Goal: Task Accomplishment & Management: Manage account settings

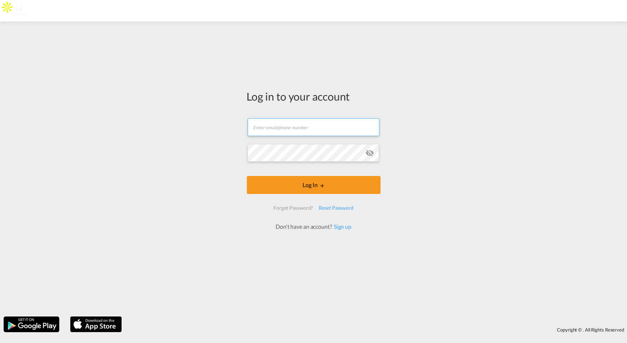
type input "[PERSON_NAME][EMAIL_ADDRESS][DOMAIN_NAME]"
click at [320, 129] on input "[PERSON_NAME][EMAIL_ADDRESS][DOMAIN_NAME]" at bounding box center [314, 127] width 132 height 18
click at [320, 129] on form "jesper.johansen@freightify.in Log In Forgot Password? Reset Password Don't have…" at bounding box center [314, 171] width 134 height 120
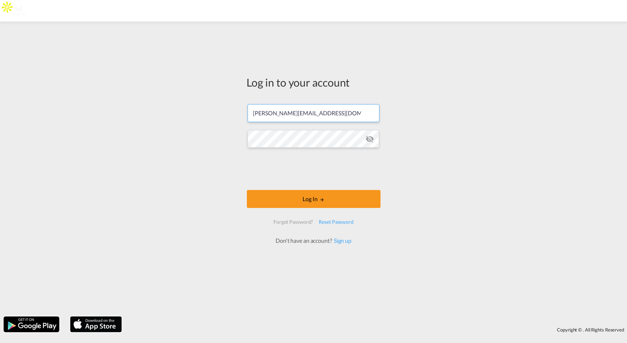
click at [328, 115] on input "[PERSON_NAME][EMAIL_ADDRESS][DOMAIN_NAME]" at bounding box center [314, 113] width 132 height 18
click at [327, 116] on input "[PERSON_NAME][EMAIL_ADDRESS][DOMAIN_NAME]" at bounding box center [314, 113] width 132 height 18
click at [327, 115] on input "[PERSON_NAME][EMAIL_ADDRESS][DOMAIN_NAME]" at bounding box center [314, 113] width 132 height 18
click at [328, 115] on input "[PERSON_NAME][EMAIL_ADDRESS][DOMAIN_NAME]" at bounding box center [314, 113] width 132 height 18
click at [330, 114] on input "[PERSON_NAME][EMAIL_ADDRESS][DOMAIN_NAME]" at bounding box center [314, 113] width 132 height 18
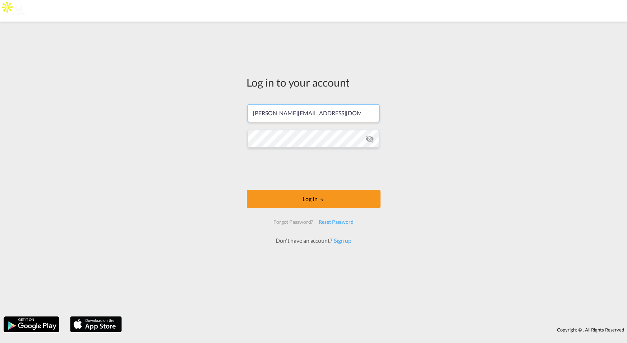
click at [332, 114] on input "[PERSON_NAME][EMAIL_ADDRESS][DOMAIN_NAME]" at bounding box center [314, 113] width 132 height 18
click at [334, 114] on input "[PERSON_NAME][EMAIL_ADDRESS][DOMAIN_NAME]" at bounding box center [314, 113] width 132 height 18
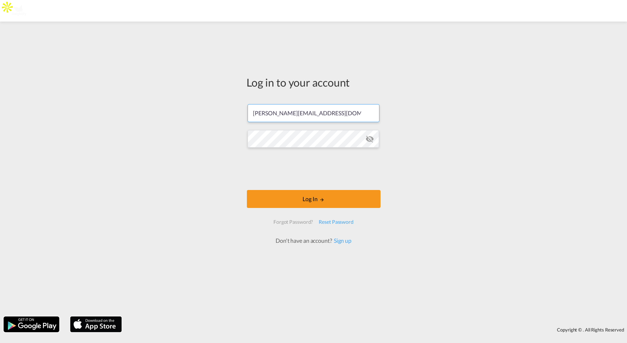
click at [335, 111] on input "[PERSON_NAME][EMAIL_ADDRESS][DOMAIN_NAME]" at bounding box center [314, 113] width 132 height 18
click at [335, 110] on input "[PERSON_NAME][EMAIL_ADDRESS][DOMAIN_NAME]" at bounding box center [314, 113] width 132 height 18
click at [277, 251] on div "Log in to your account jesper.johansen@freightify.in Log In Forgot Password? Re…" at bounding box center [314, 159] width 145 height 269
click at [313, 201] on button "Log In" at bounding box center [314, 199] width 134 height 18
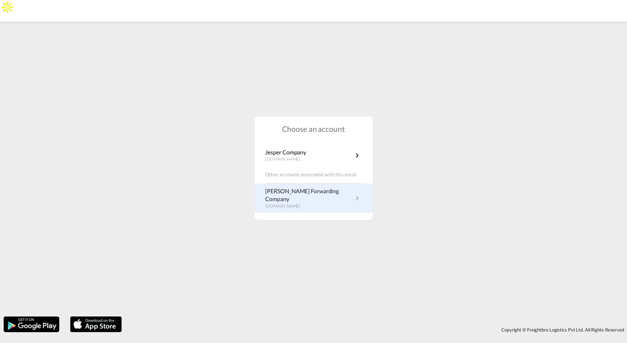
click at [309, 196] on p "[PERSON_NAME] Forwarding Company" at bounding box center [310, 195] width 88 height 16
click at [356, 196] on md-icon "icon-chevron-right" at bounding box center [357, 198] width 9 height 9
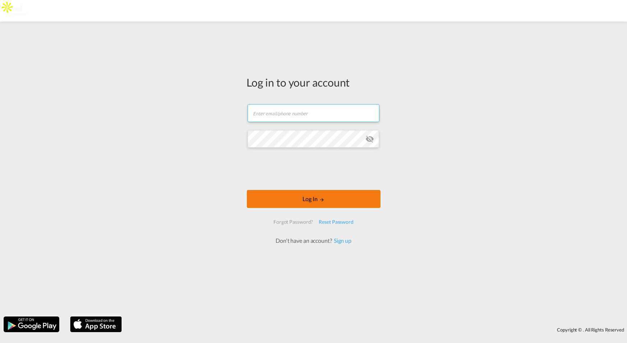
type input "[PERSON_NAME][EMAIL_ADDRESS][DOMAIN_NAME]"
click at [310, 201] on button "Log In" at bounding box center [314, 199] width 134 height 18
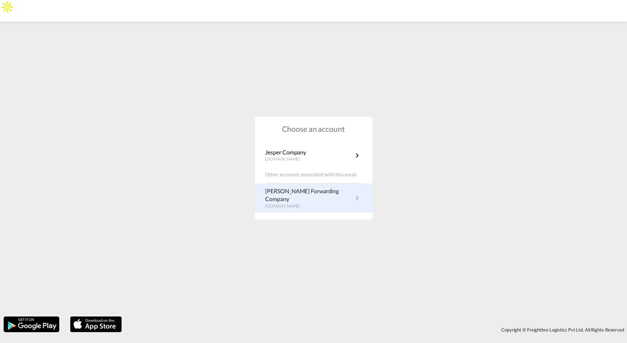
click at [294, 203] on p "[DOMAIN_NAME]" at bounding box center [310, 206] width 88 height 6
click at [357, 201] on md-icon "icon-chevron-right" at bounding box center [357, 198] width 9 height 9
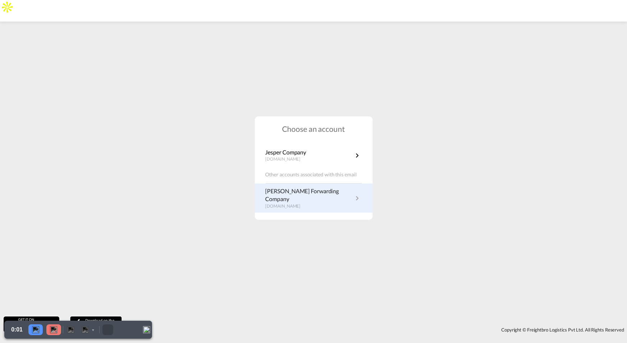
click at [357, 199] on md-icon "icon-chevron-right" at bounding box center [357, 198] width 9 height 9
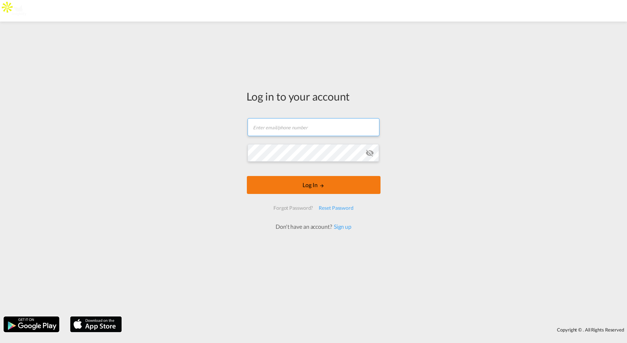
type input "[PERSON_NAME][EMAIL_ADDRESS][DOMAIN_NAME]"
click at [304, 190] on button "Log In" at bounding box center [314, 185] width 134 height 18
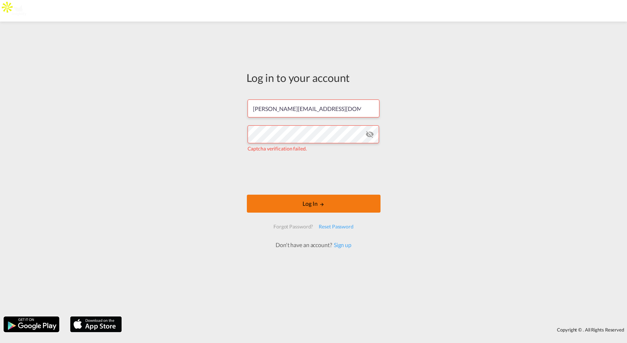
click at [309, 199] on button "Log In" at bounding box center [314, 204] width 134 height 18
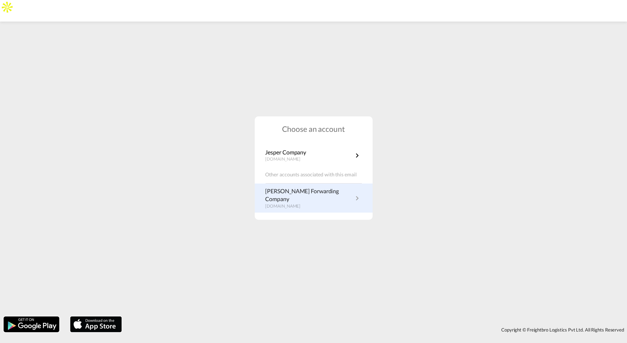
click at [303, 203] on p "demo.freightify.com" at bounding box center [310, 206] width 88 height 6
click at [356, 197] on md-icon "icon-chevron-right" at bounding box center [357, 198] width 9 height 9
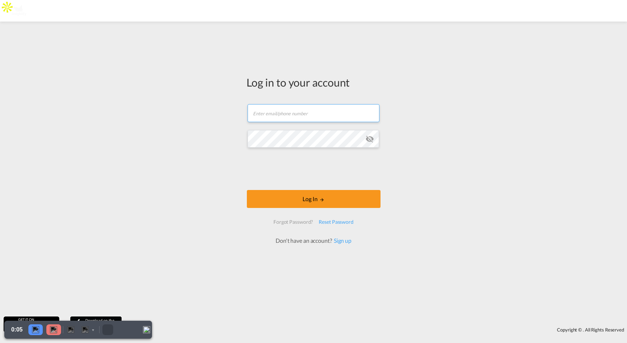
type input "[PERSON_NAME][EMAIL_ADDRESS][DOMAIN_NAME]"
click at [327, 123] on form "jesper.johansen@freightify.in Email field is required Password field is require…" at bounding box center [314, 171] width 134 height 148
click at [370, 138] on md-icon "icon-eye-off" at bounding box center [370, 139] width 9 height 9
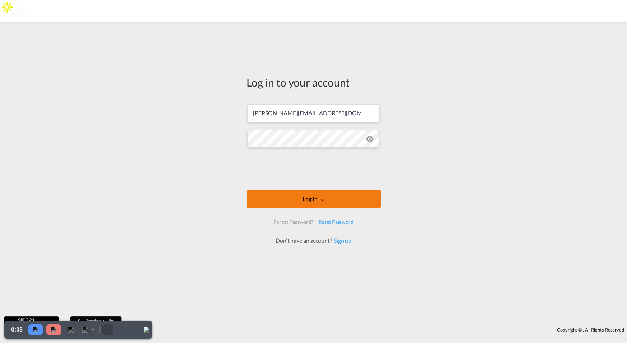
click at [294, 203] on button "Log In" at bounding box center [314, 199] width 134 height 18
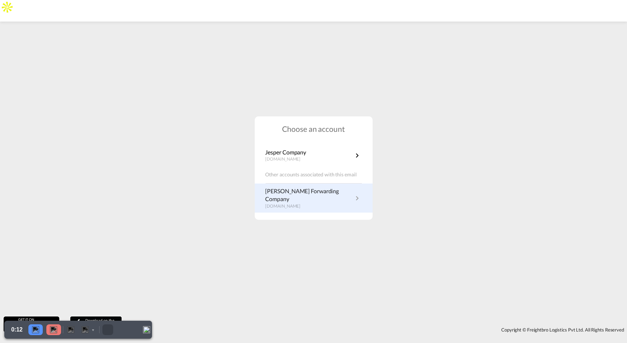
click at [357, 198] on md-icon "icon-chevron-right" at bounding box center [357, 198] width 9 height 9
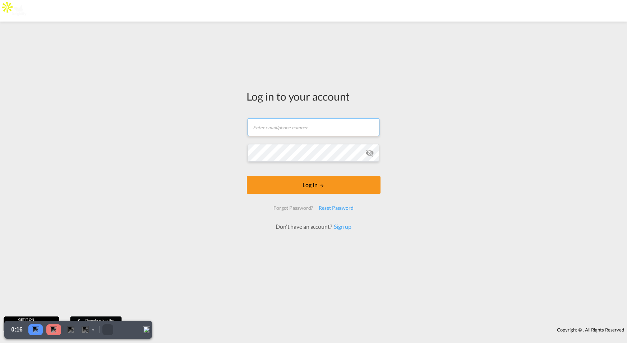
type input "[PERSON_NAME][EMAIL_ADDRESS][DOMAIN_NAME]"
click at [369, 150] on form "jesper.johansen@freightify.in Email field is required Password field is require…" at bounding box center [314, 171] width 134 height 120
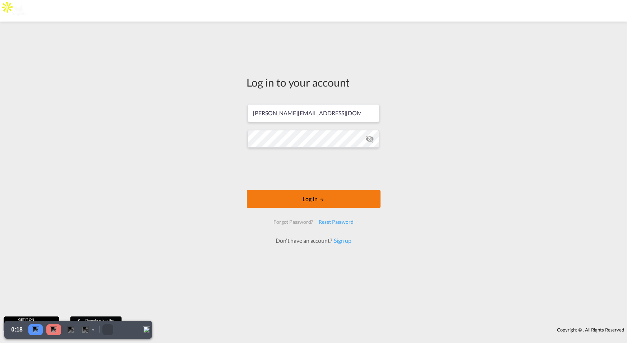
click at [305, 204] on button "Log In" at bounding box center [314, 199] width 134 height 18
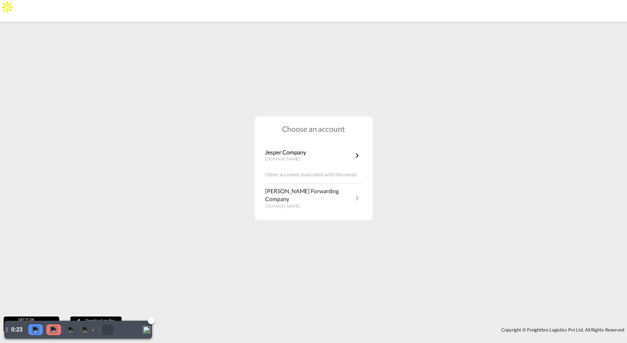
click at [56, 329] on img at bounding box center [53, 329] width 7 height 7
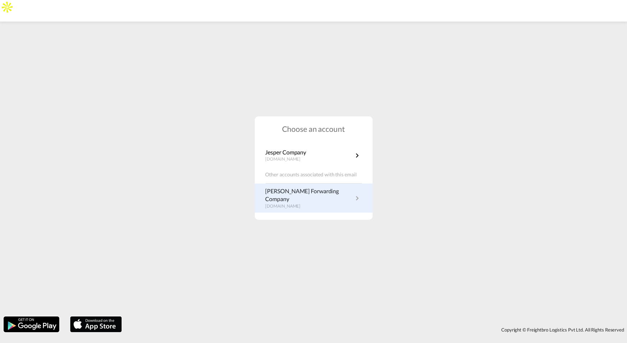
click at [358, 198] on md-icon "icon-chevron-right" at bounding box center [357, 198] width 9 height 9
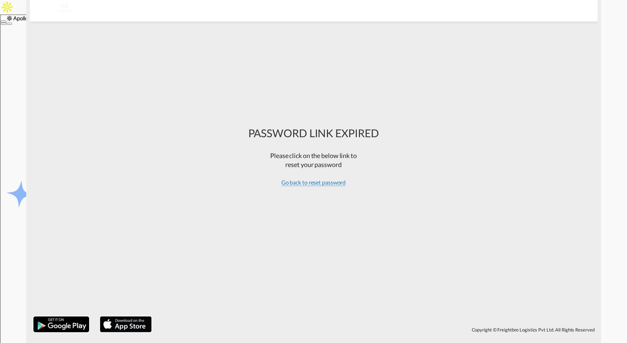
click at [311, 184] on span "Go back to reset password" at bounding box center [313, 182] width 65 height 7
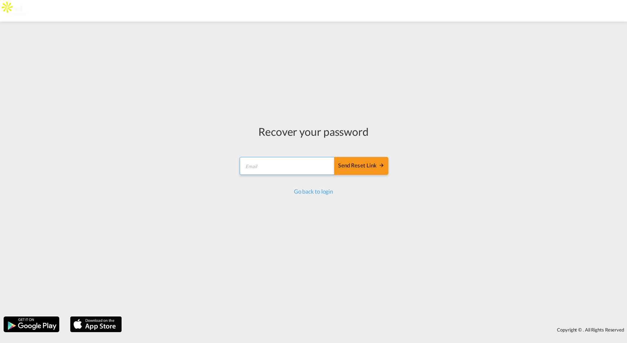
click at [295, 166] on input "email" at bounding box center [287, 166] width 95 height 18
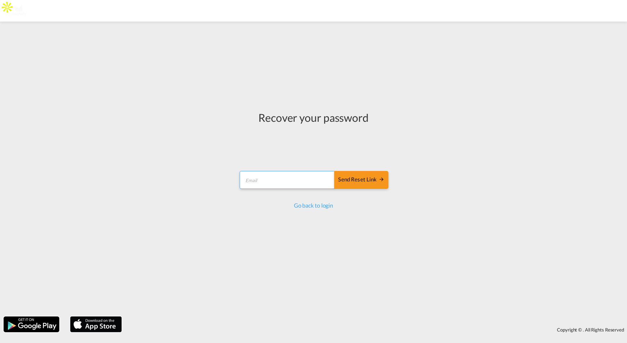
type input "[PERSON_NAME][EMAIL_ADDRESS][DOMAIN_NAME]"
click at [363, 179] on div "Send reset link" at bounding box center [361, 180] width 46 height 8
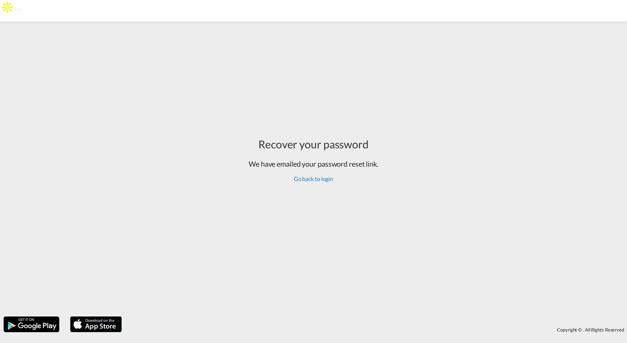
click at [314, 179] on link "Go back to login" at bounding box center [313, 178] width 39 height 7
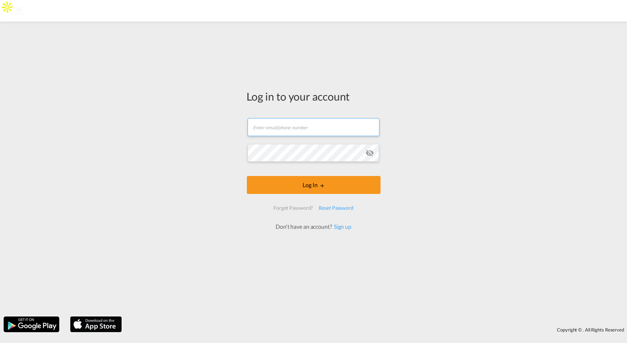
type input "[PERSON_NAME][EMAIL_ADDRESS][DOMAIN_NAME]"
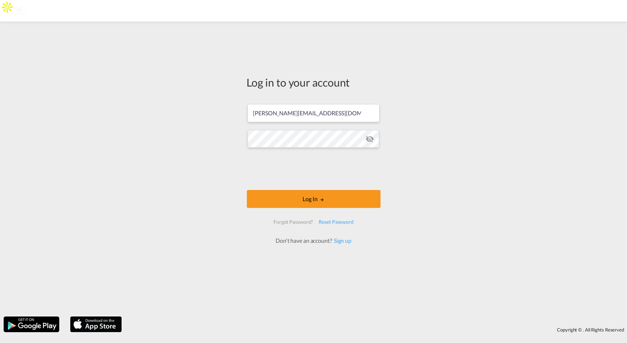
click at [371, 139] on md-icon "icon-eye-off" at bounding box center [370, 139] width 9 height 9
click at [313, 199] on button "Log In" at bounding box center [314, 199] width 134 height 18
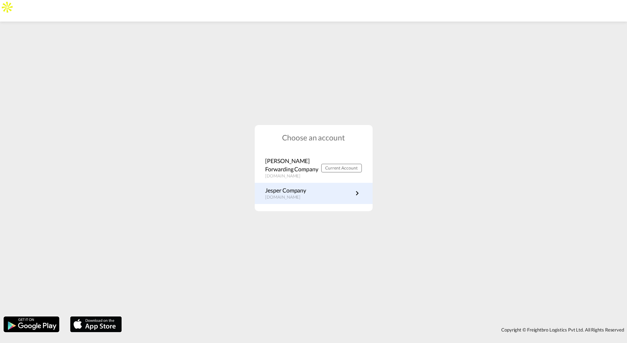
click at [308, 198] on p "dpworld.freightify.com" at bounding box center [287, 197] width 42 height 6
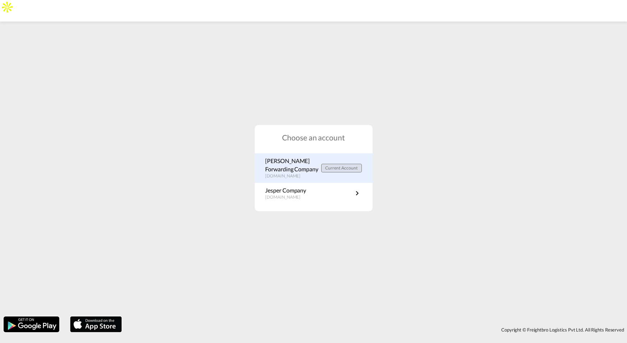
click at [326, 169] on span "Current Account" at bounding box center [341, 167] width 33 height 5
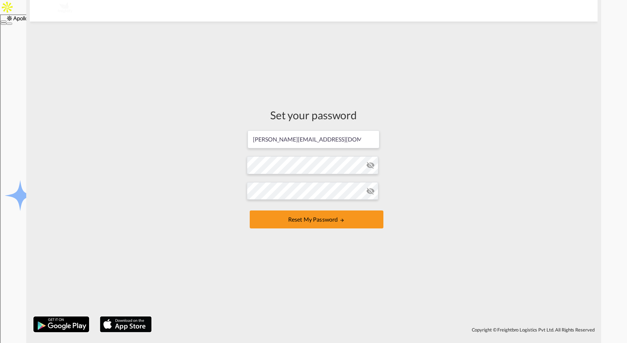
click at [367, 166] on md-icon "icon-eye-off" at bounding box center [371, 165] width 9 height 9
click at [300, 166] on form "[PERSON_NAME][EMAIL_ADDRESS][DOMAIN_NAME] Password must contain the following: …" at bounding box center [314, 180] width 134 height 101
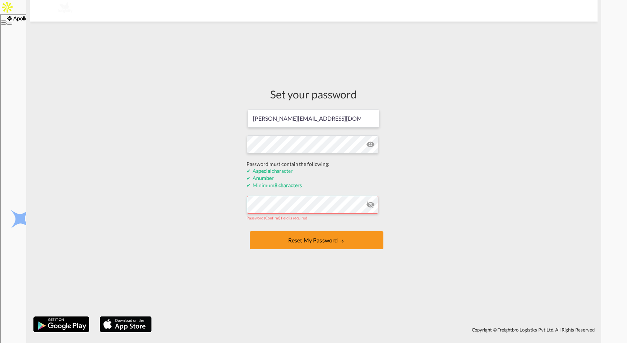
click at [263, 203] on md-input-container "Password (Confirm) field is required" at bounding box center [314, 208] width 134 height 26
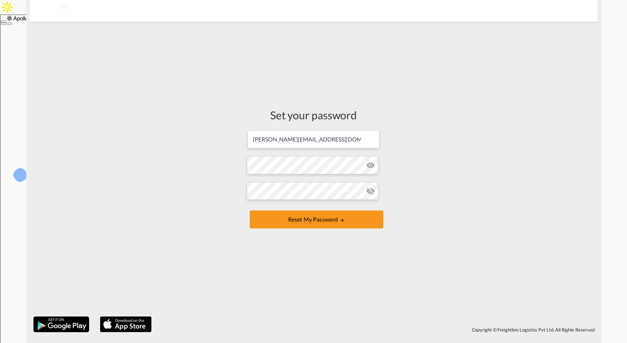
click at [372, 192] on md-icon "icon-eye-off" at bounding box center [371, 191] width 9 height 9
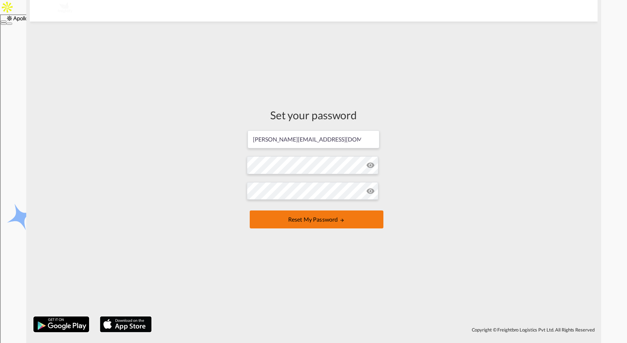
click at [316, 224] on button "Reset my password" at bounding box center [317, 220] width 134 height 18
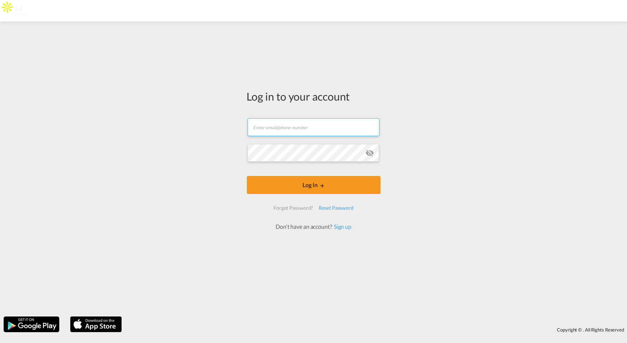
type input "[PERSON_NAME][EMAIL_ADDRESS][DOMAIN_NAME]"
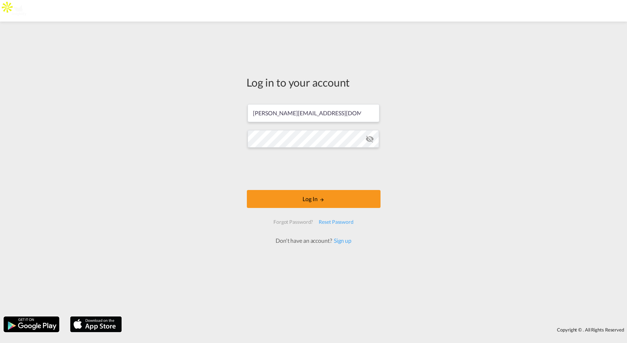
click at [371, 154] on form "jesper.johansen@freightify.in Log In Forgot Password? Reset Password Don't have…" at bounding box center [314, 171] width 134 height 148
click at [370, 139] on md-icon "icon-eye-off" at bounding box center [370, 139] width 9 height 9
click at [315, 203] on button "Log In" at bounding box center [314, 199] width 134 height 18
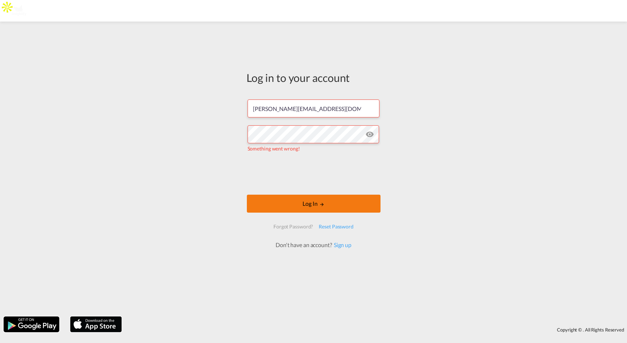
click at [315, 206] on button "Log In" at bounding box center [314, 204] width 134 height 18
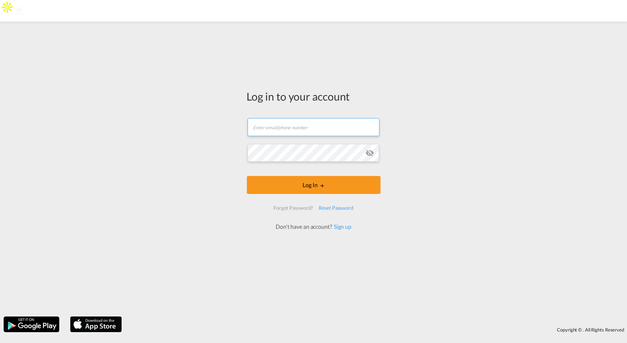
type input "[PERSON_NAME][EMAIL_ADDRESS][DOMAIN_NAME]"
click at [371, 151] on md-icon "icon-eye-off" at bounding box center [370, 153] width 9 height 9
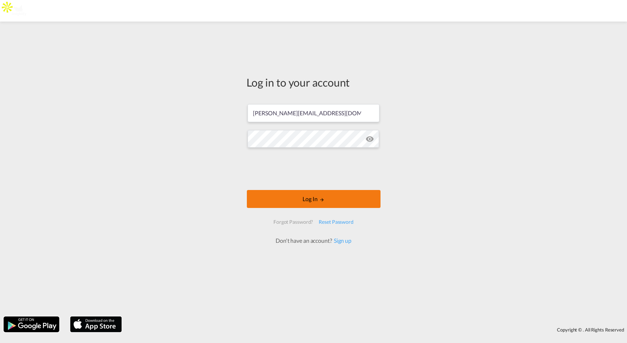
click at [320, 200] on md-icon "LOGIN" at bounding box center [322, 199] width 5 height 5
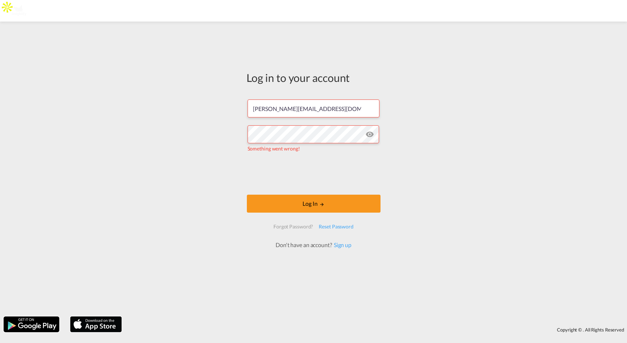
click at [310, 213] on form "[PERSON_NAME][EMAIL_ADDRESS][DOMAIN_NAME] Something went wrong! Log In Forgot P…" at bounding box center [314, 170] width 134 height 157
click at [314, 203] on button "Log In" at bounding box center [314, 204] width 134 height 18
